Goal: Check status: Check status

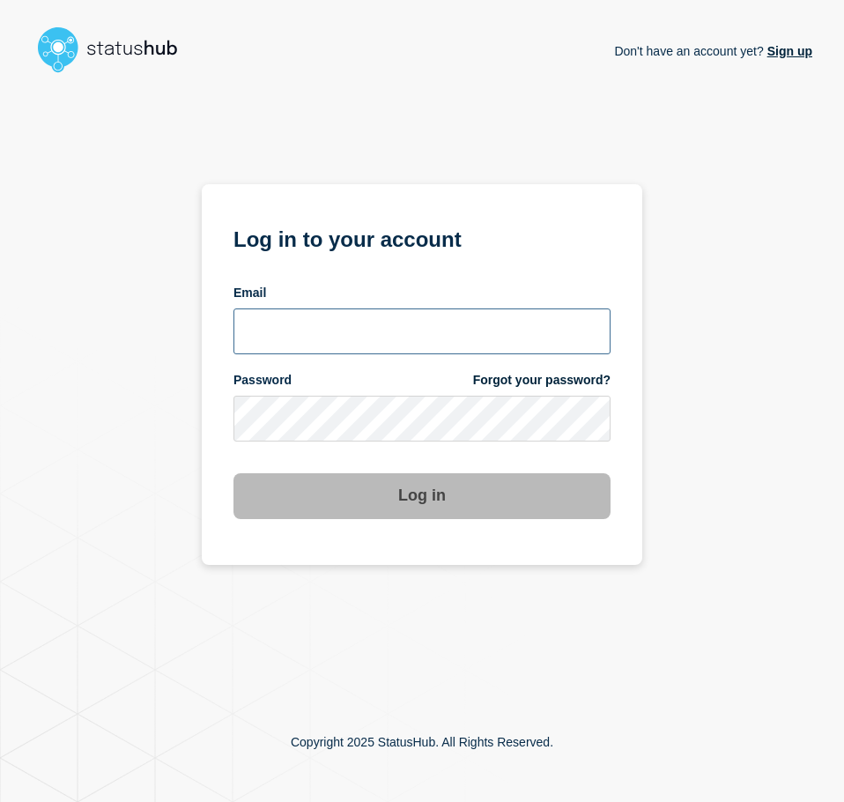
click at [279, 349] on input "email input" at bounding box center [421, 331] width 377 height 46
type input "[EMAIL_ADDRESS][PERSON_NAME][DOMAIN_NAME]"
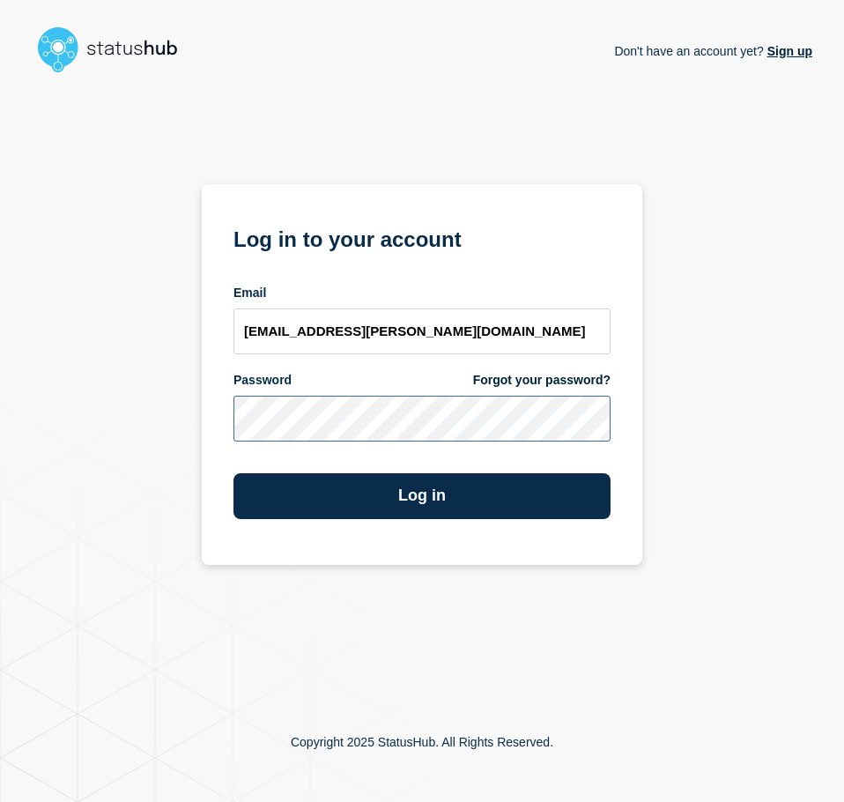
click at [233, 473] on button "Log in" at bounding box center [421, 496] width 377 height 46
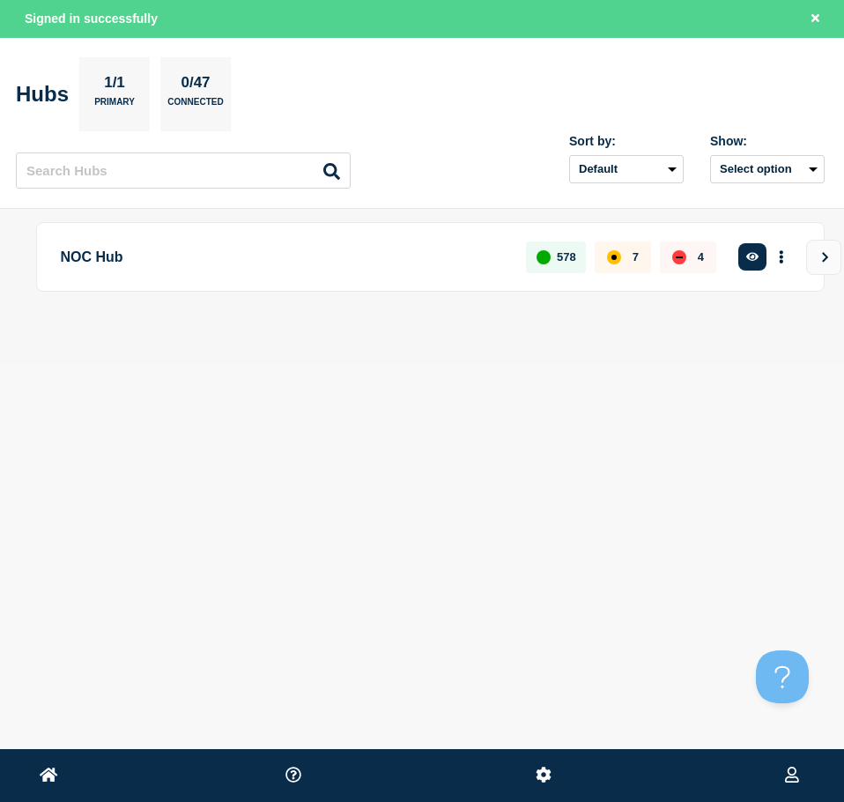
click at [744, 241] on div "Create incident See overview" at bounding box center [768, 257] width 63 height 33
click at [750, 248] on button "button" at bounding box center [752, 256] width 29 height 27
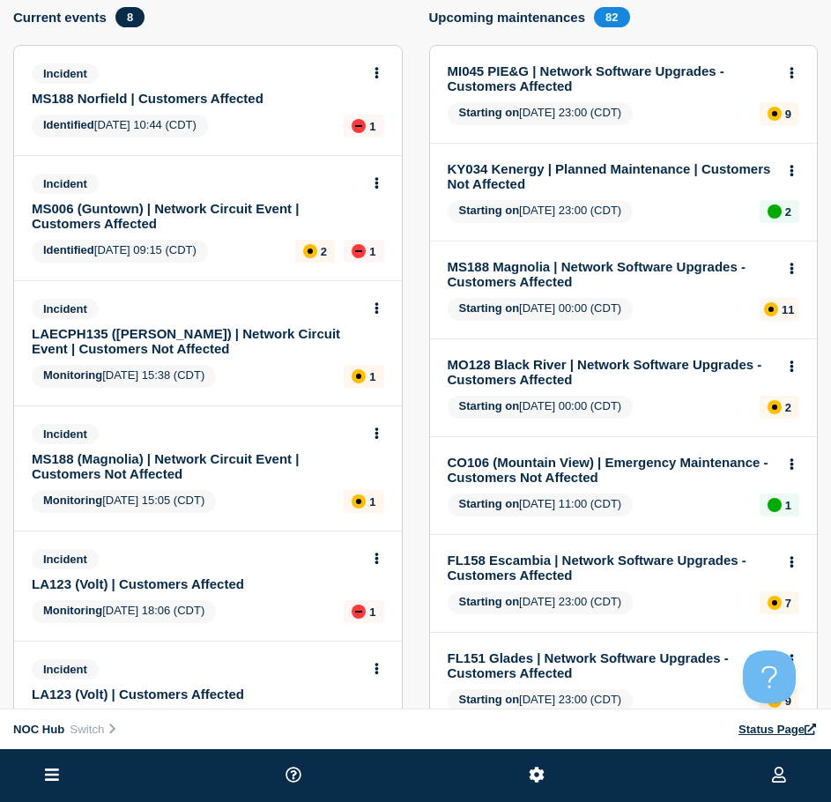
scroll to position [88, 0]
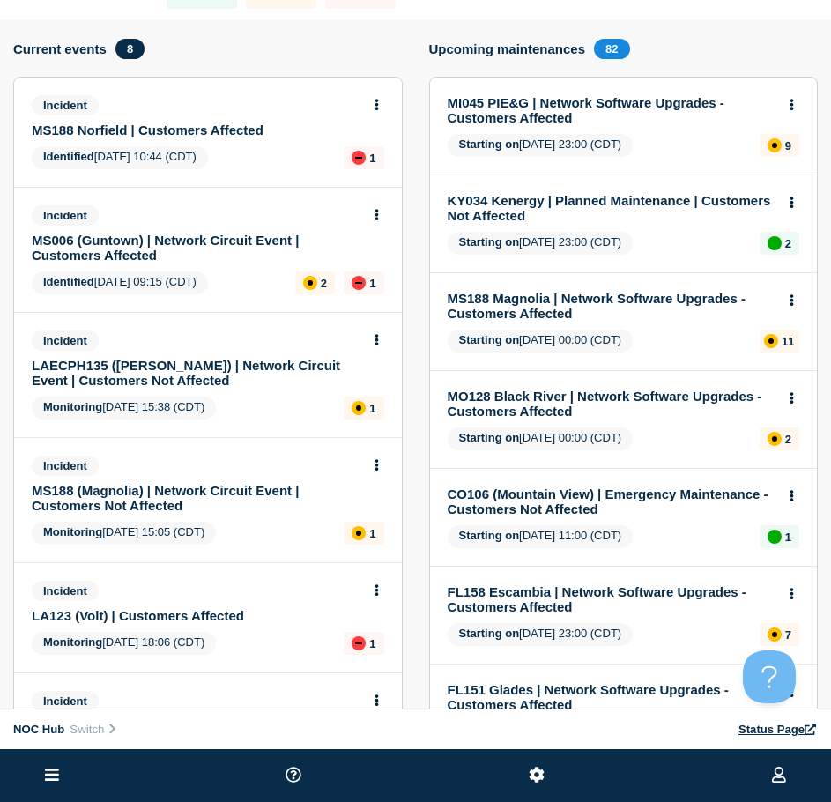
click at [139, 132] on link "MS188 Norfield | Customers Affected" at bounding box center [196, 129] width 329 height 15
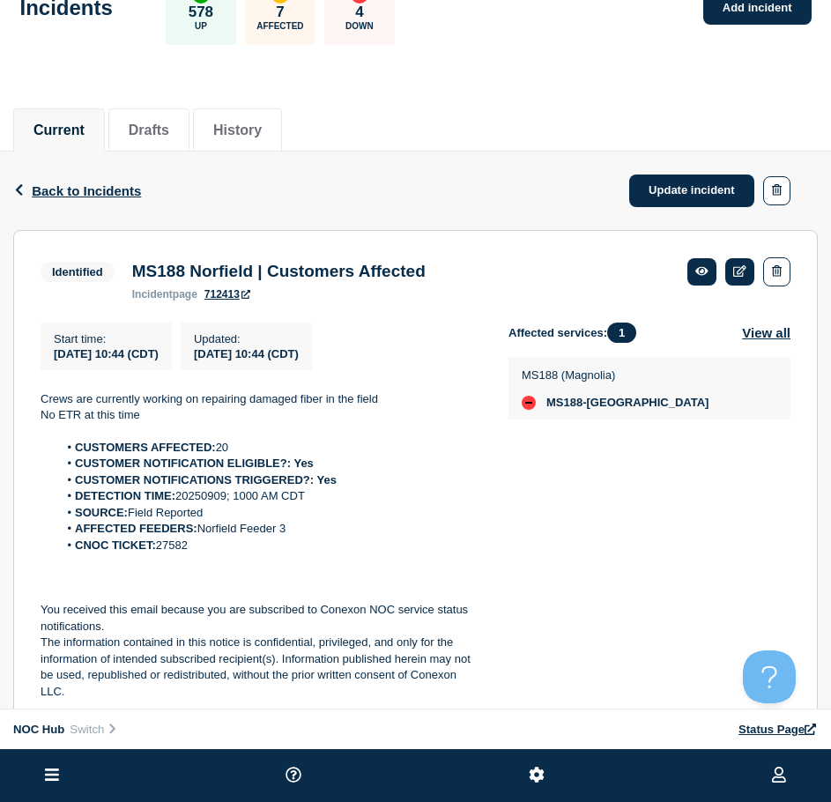
scroll to position [88, 0]
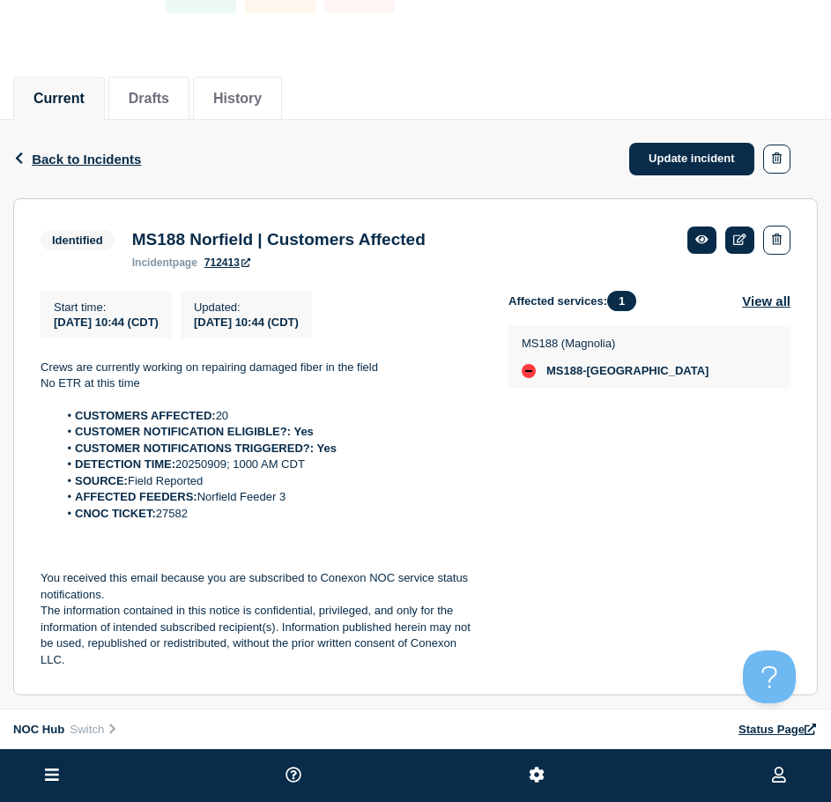
drag, startPoint x: 353, startPoint y: 227, endPoint x: 361, endPoint y: 218, distance: 12.5
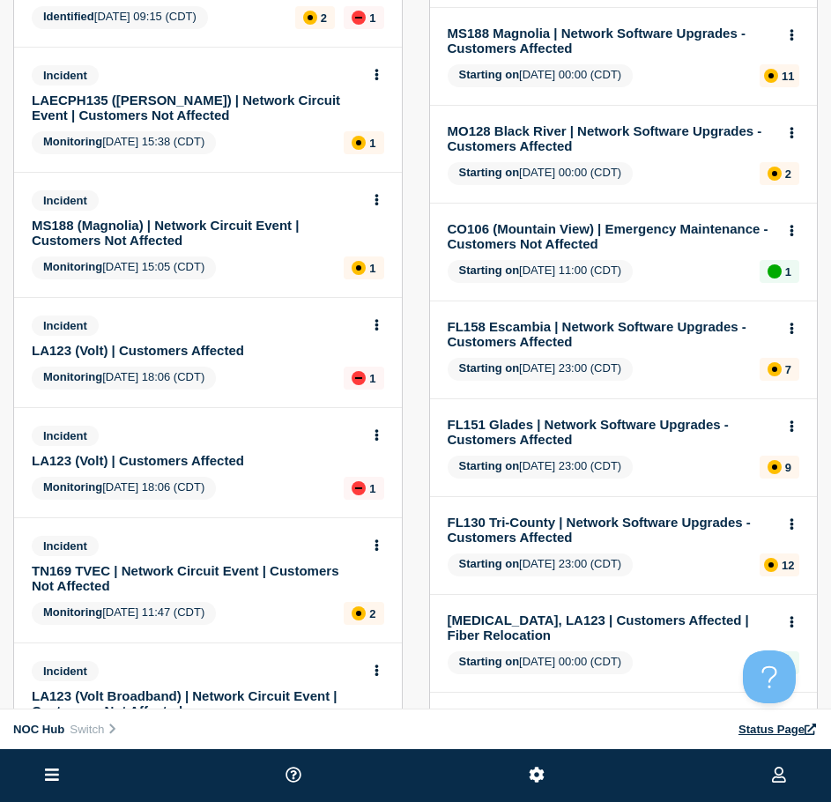
drag, startPoint x: 330, startPoint y: 277, endPoint x: 333, endPoint y: 254, distance: 23.1
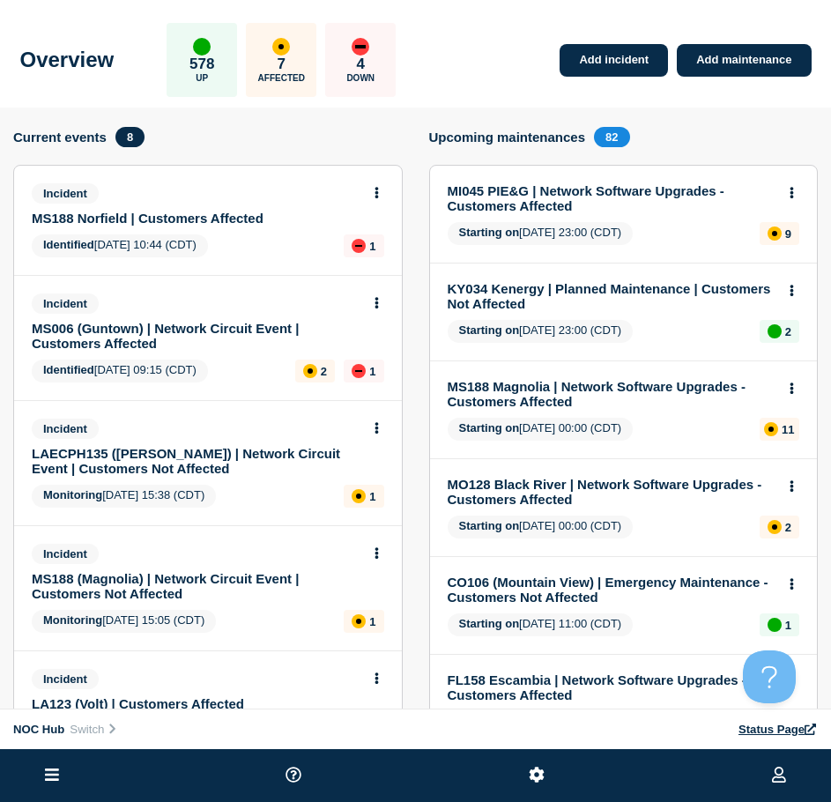
drag, startPoint x: 318, startPoint y: 200, endPoint x: 334, endPoint y: 185, distance: 21.8
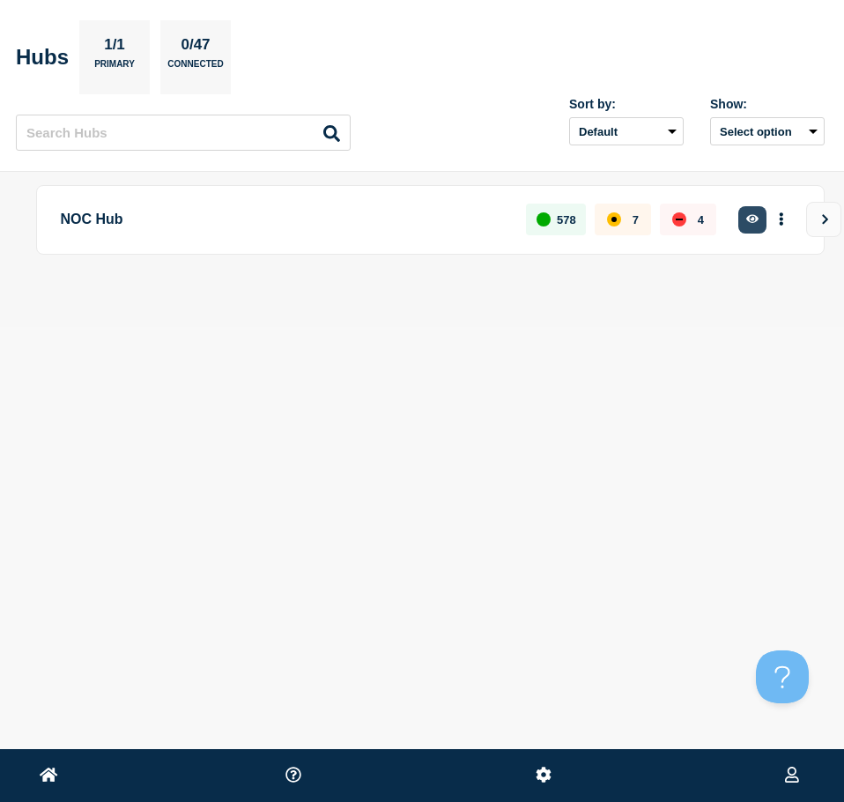
click at [759, 212] on button "button" at bounding box center [752, 219] width 29 height 27
